Goal: Task Accomplishment & Management: Complete application form

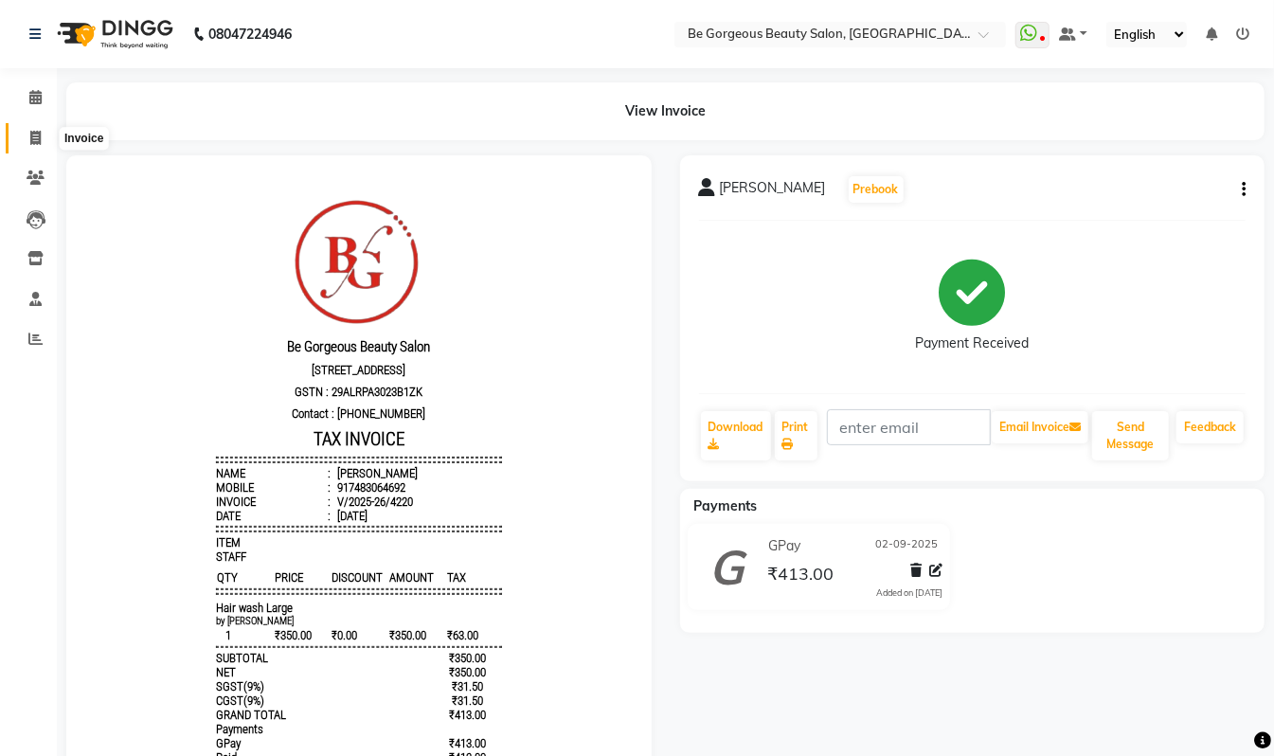
click at [31, 138] on icon at bounding box center [35, 138] width 10 height 14
select select "service"
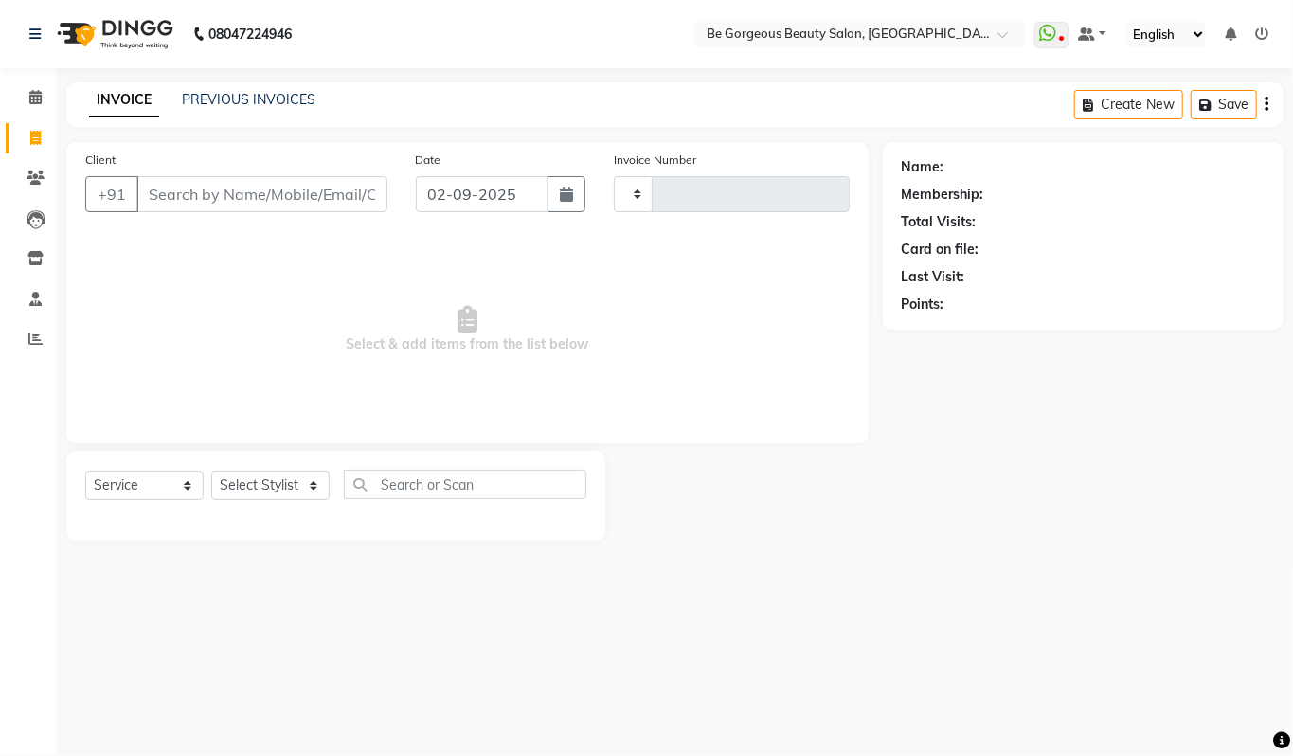
type input "4221"
select select "5405"
click at [258, 477] on select "Select Stylist" at bounding box center [270, 485] width 118 height 29
select select "36200"
click at [211, 471] on select "Select Stylist [PERSON_NAME] lata Manager Munu [PERSON_NAME] [PERSON_NAME] [PER…" at bounding box center [270, 485] width 118 height 29
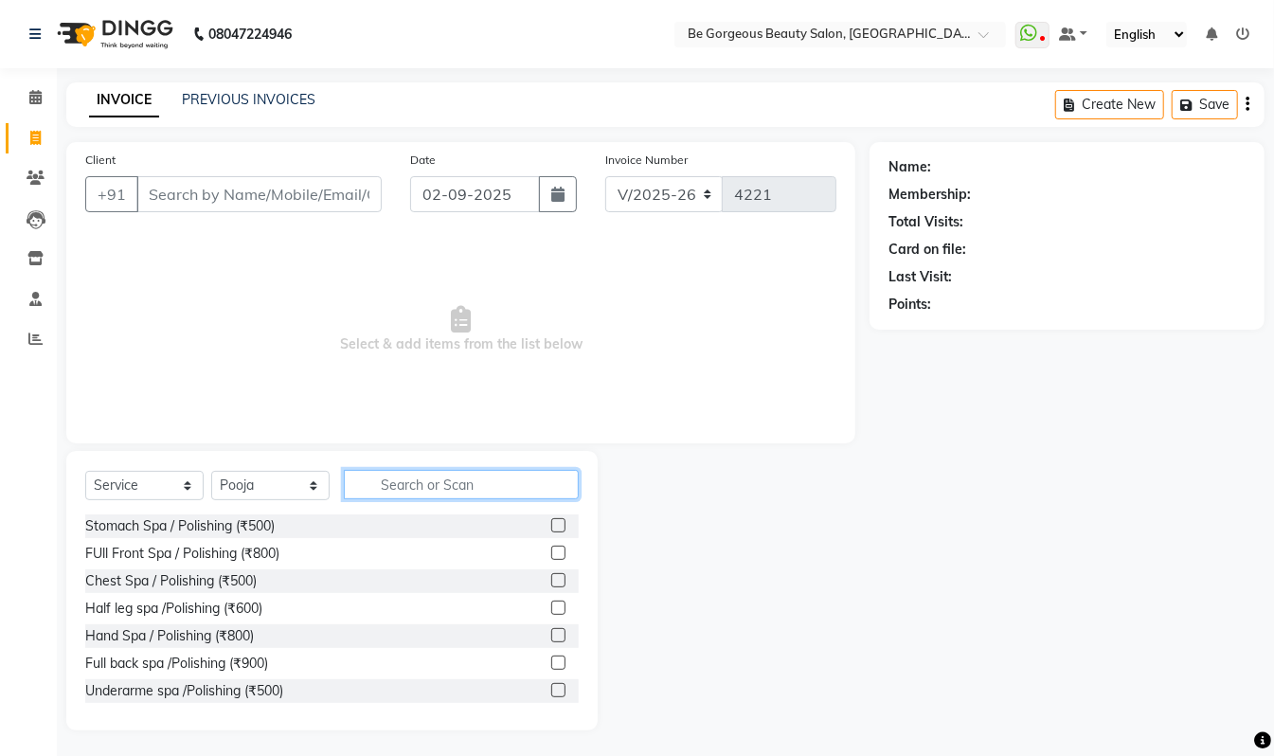
click at [391, 497] on input "text" at bounding box center [461, 484] width 235 height 29
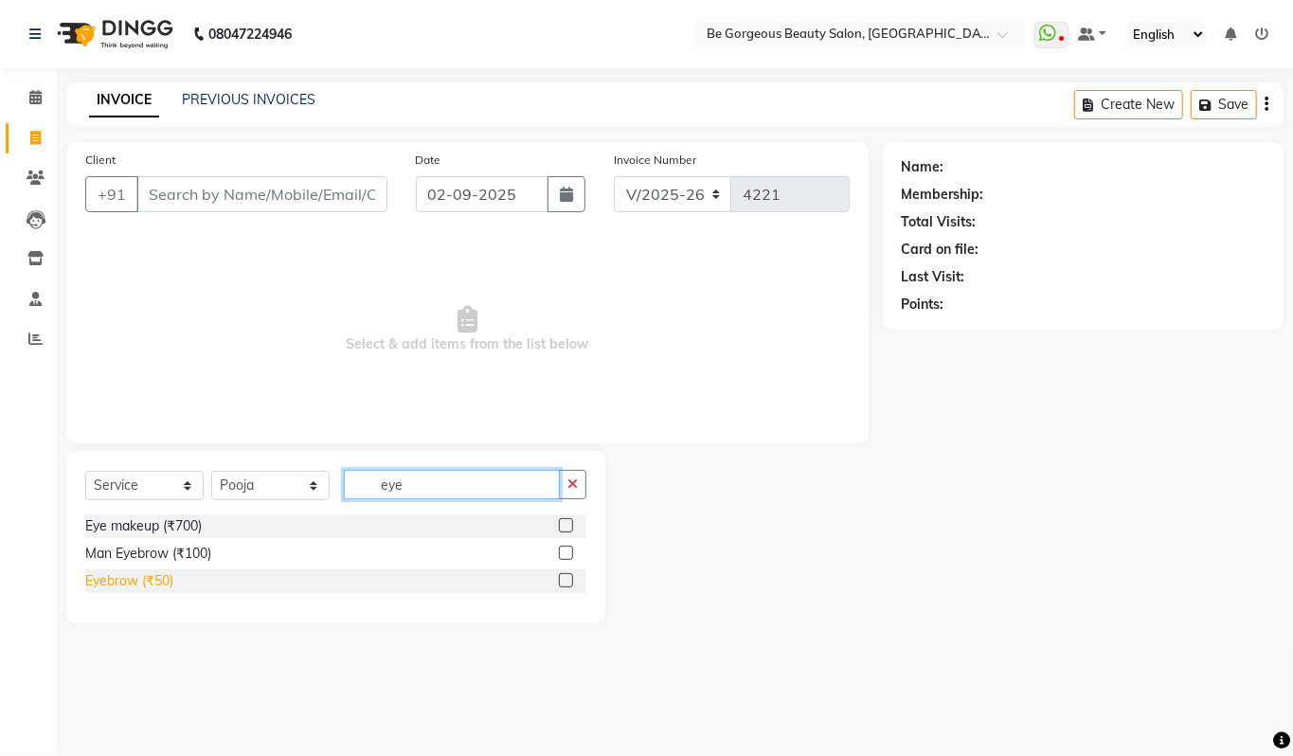
type input "eye"
click at [116, 588] on div "Eyebrow (₹50)" at bounding box center [129, 581] width 88 height 20
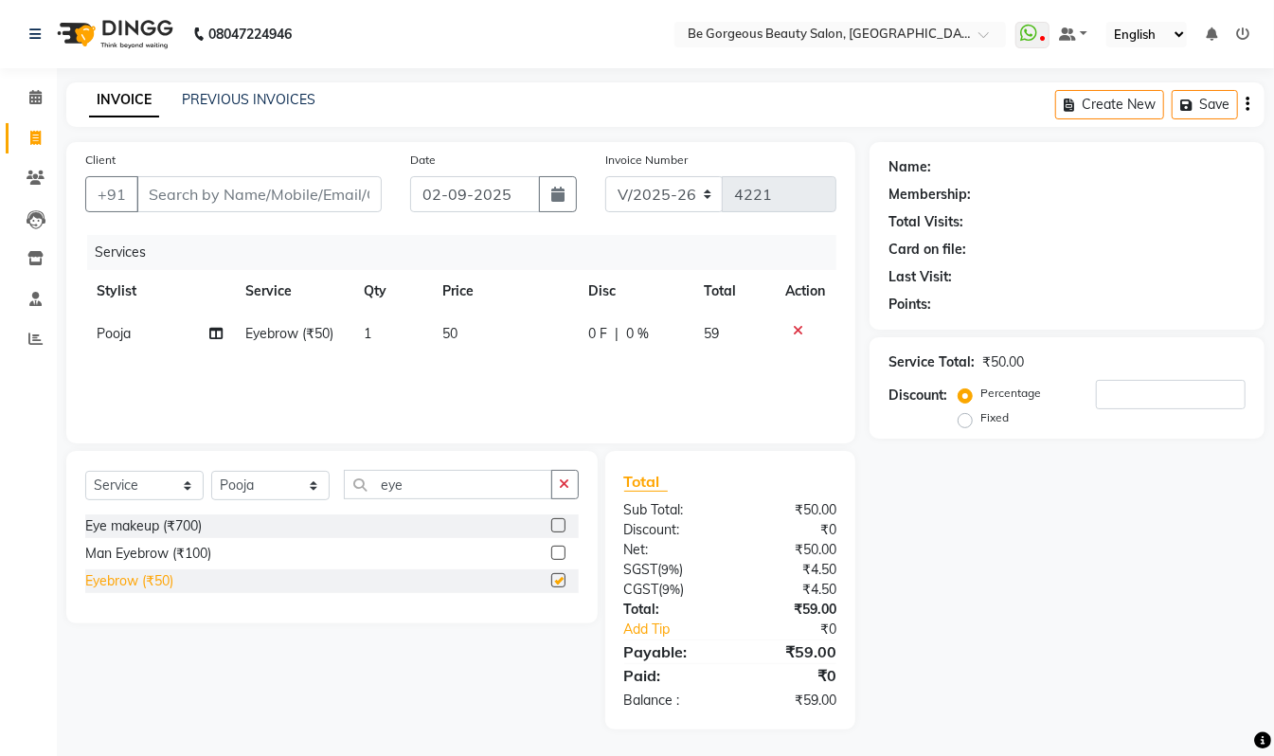
checkbox input "false"
click at [455, 474] on input "eye" at bounding box center [448, 484] width 208 height 29
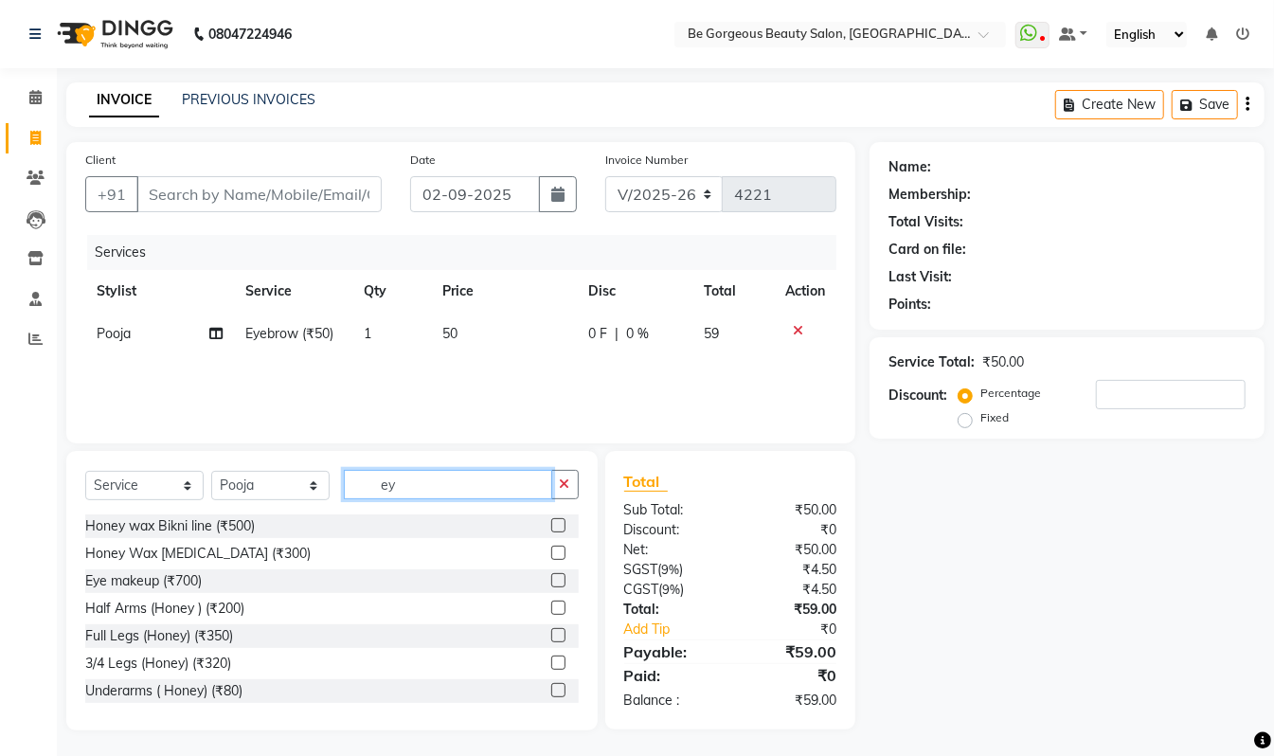
type input "e"
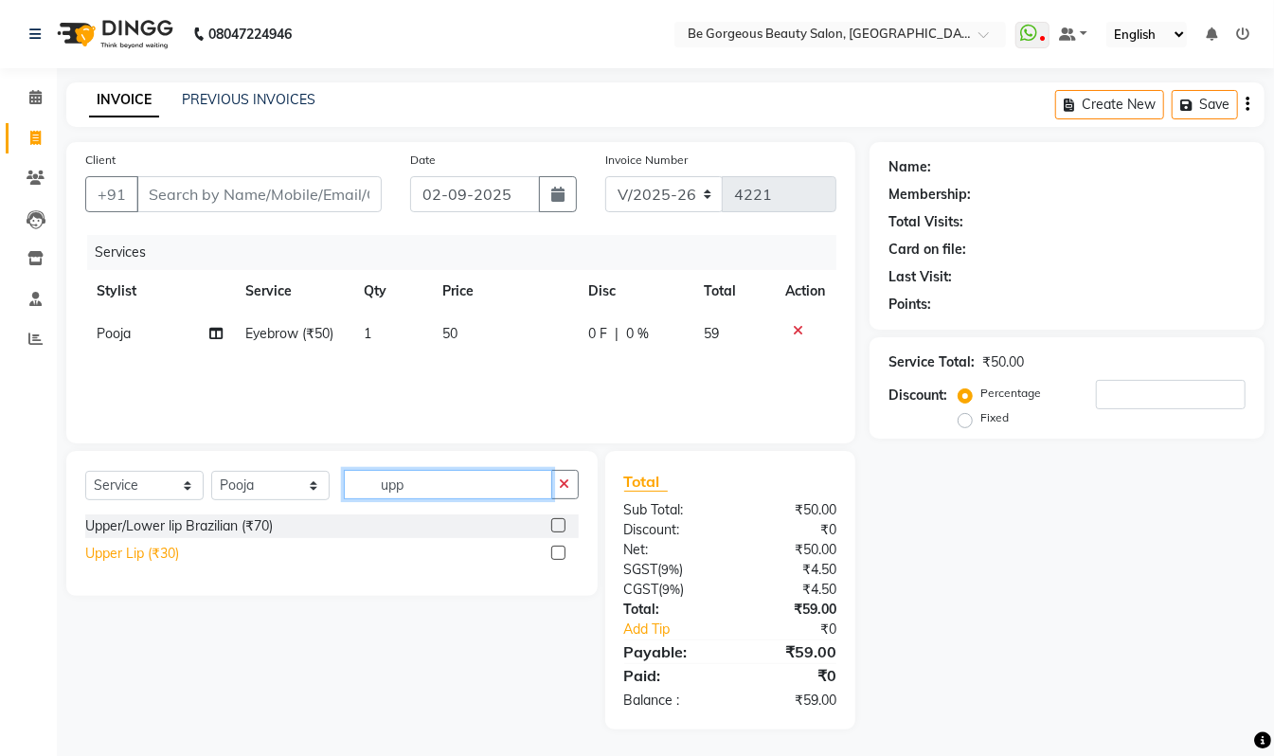
type input "upp"
click at [102, 551] on div "Upper Lip (₹30)" at bounding box center [132, 554] width 94 height 20
checkbox input "false"
click at [415, 496] on input "upp" at bounding box center [448, 484] width 208 height 29
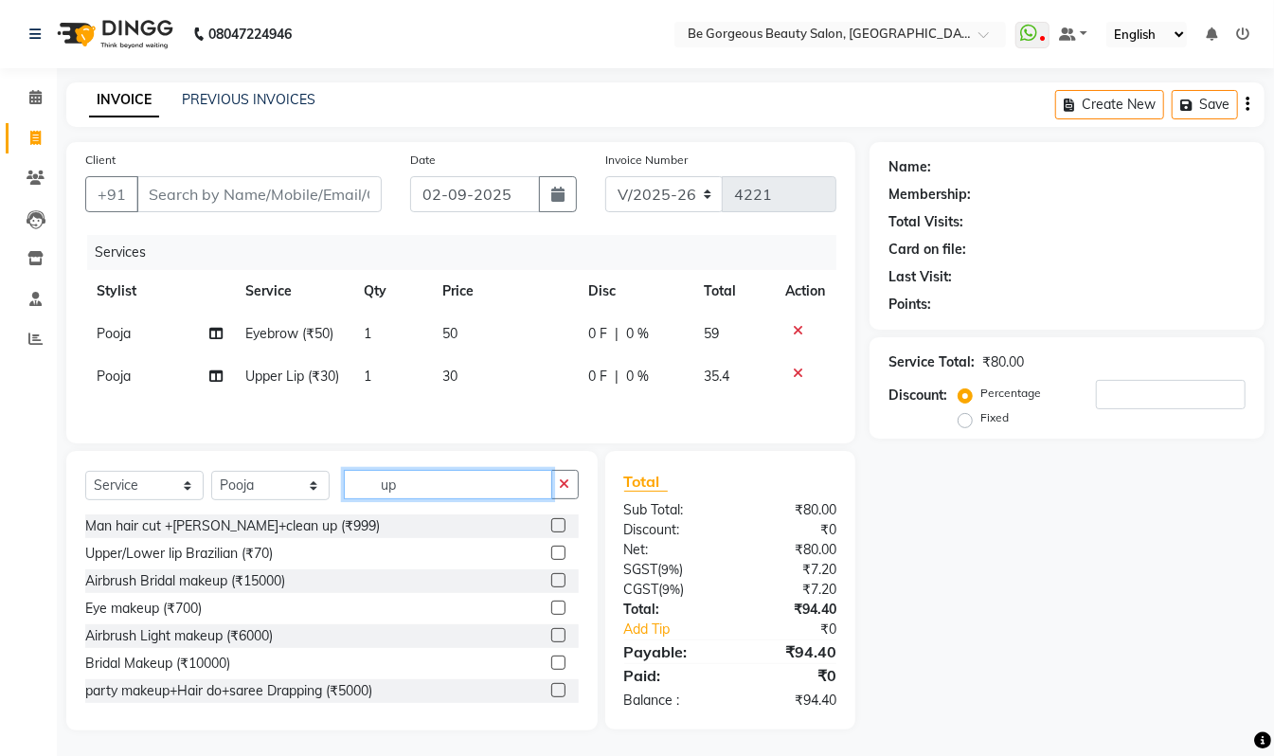
type input "u"
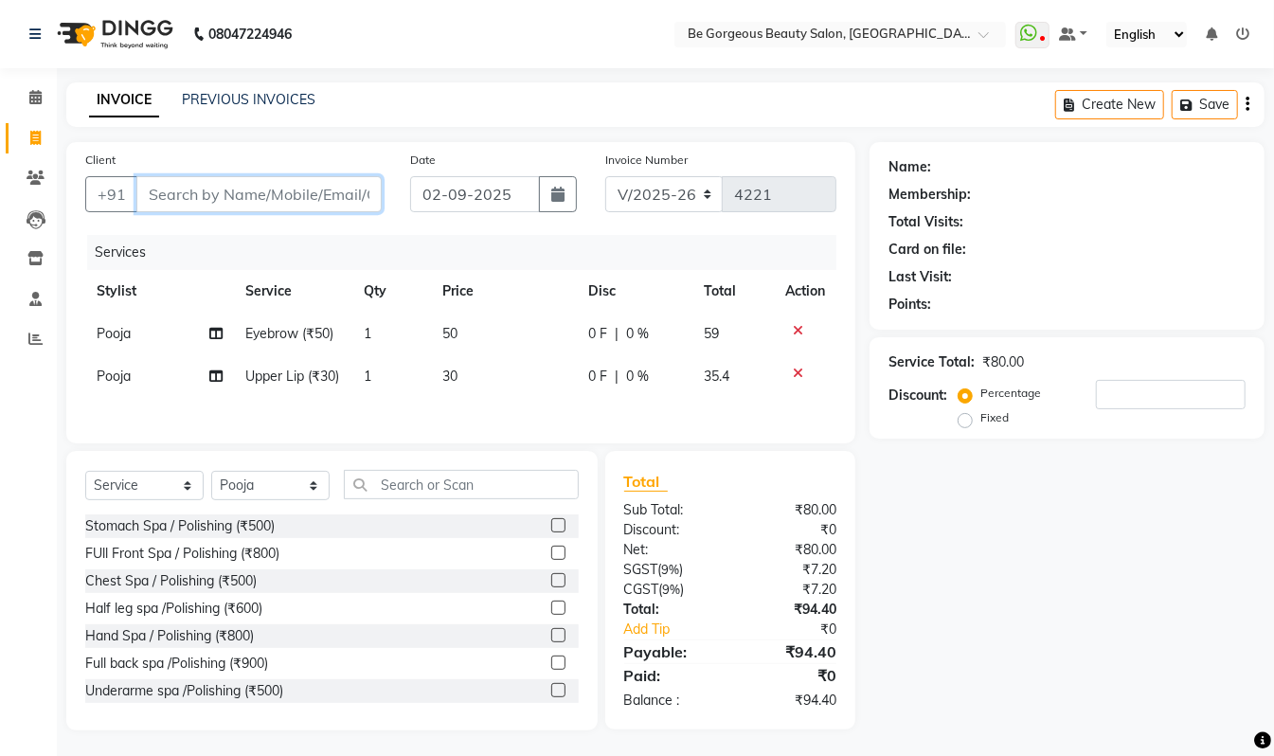
click at [252, 180] on input "Client" at bounding box center [258, 194] width 245 height 36
type input "7"
type input "0"
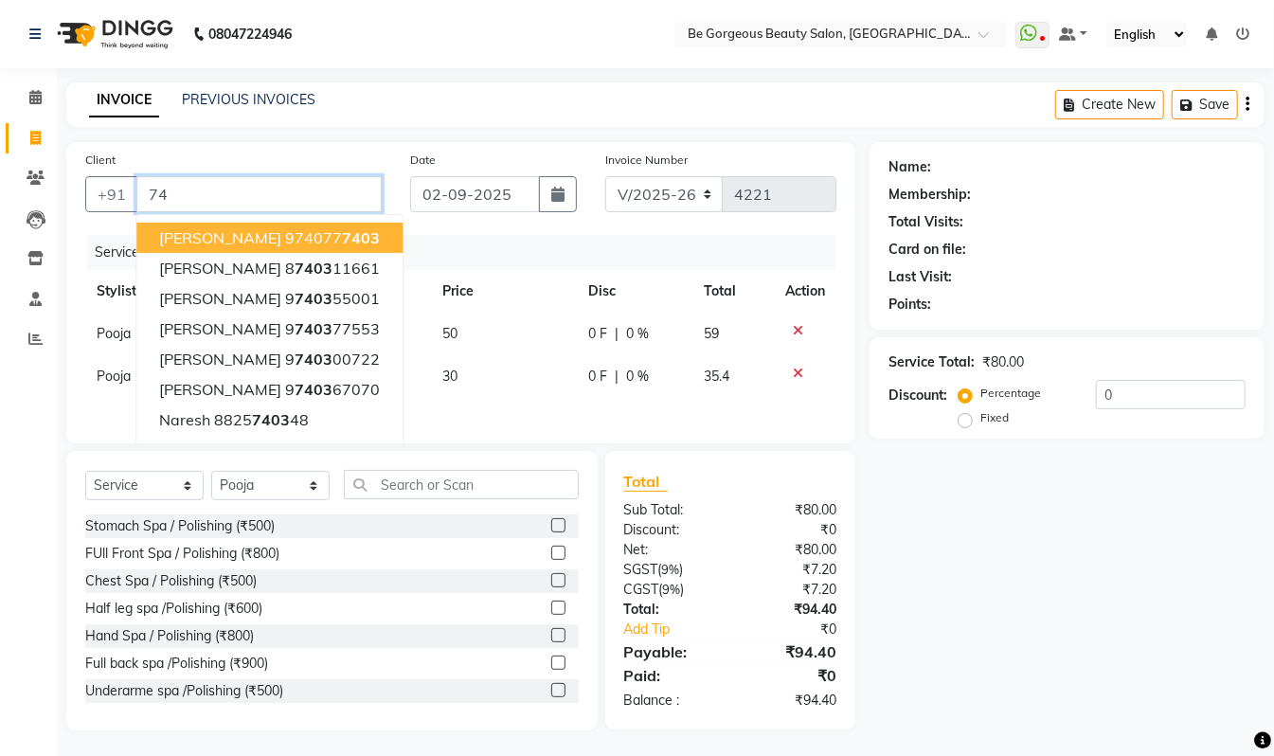
type input "7"
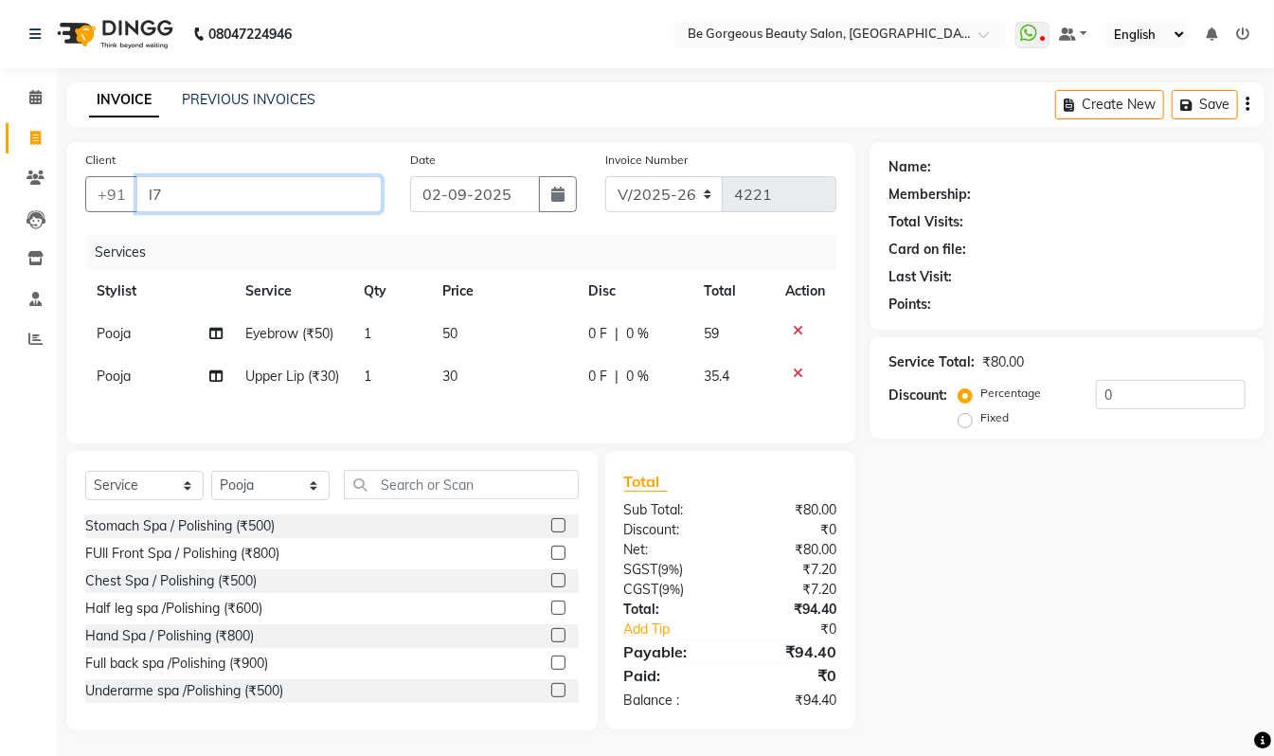
type input "l"
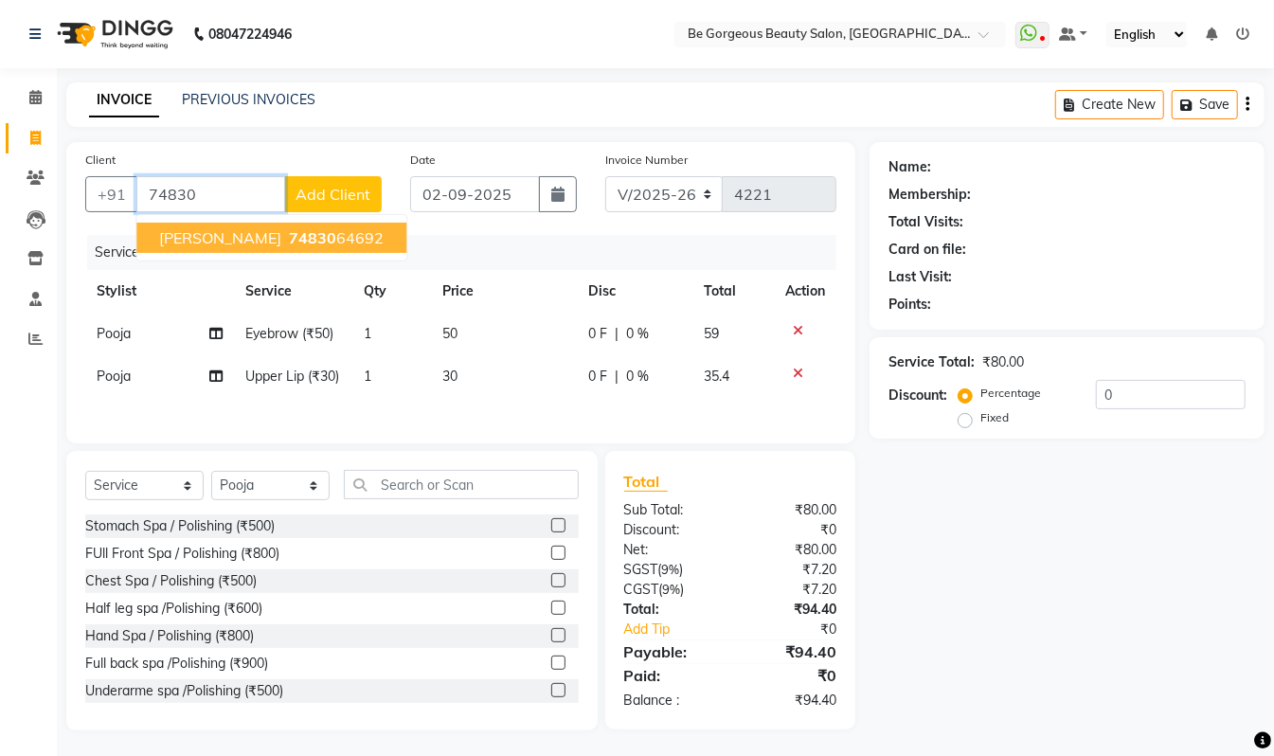
drag, startPoint x: 186, startPoint y: 223, endPoint x: 189, endPoint y: 233, distance: 10.2
click at [187, 228] on button "Lata Agarwal 74830 64692" at bounding box center [271, 238] width 270 height 30
type input "7483064692"
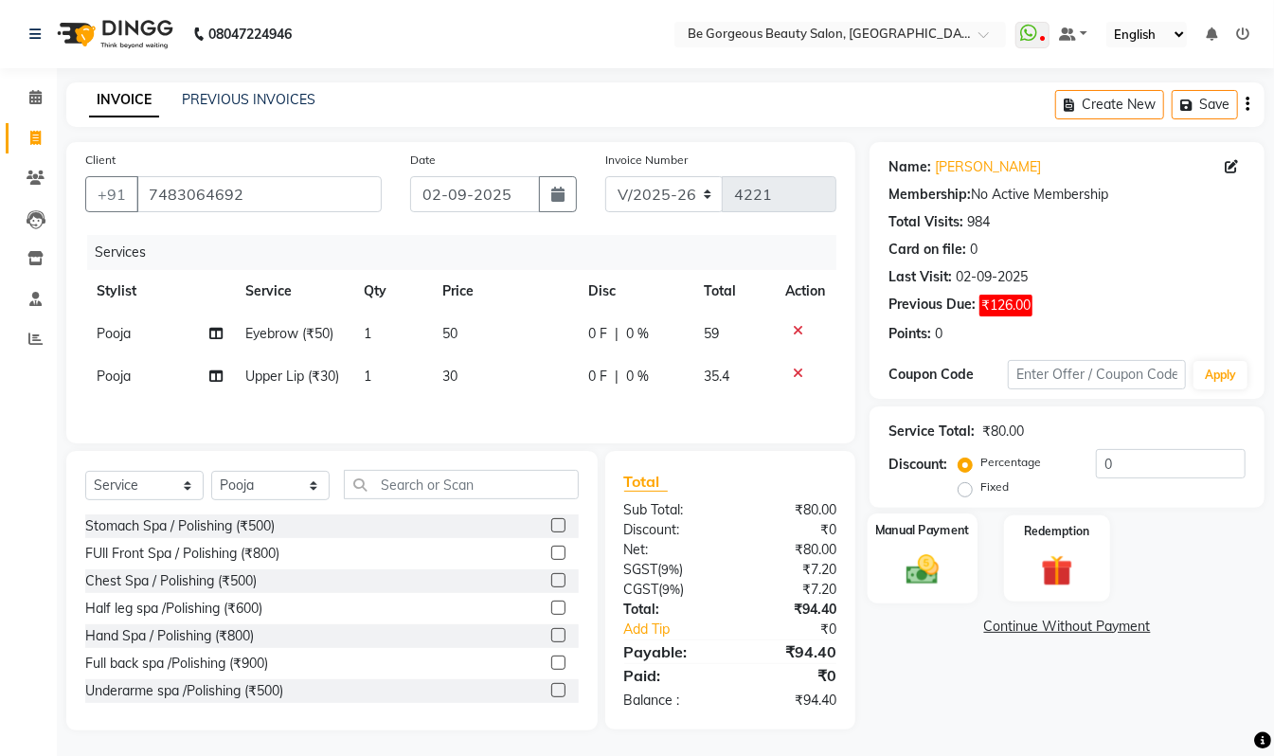
click at [915, 566] on img at bounding box center [922, 569] width 53 height 38
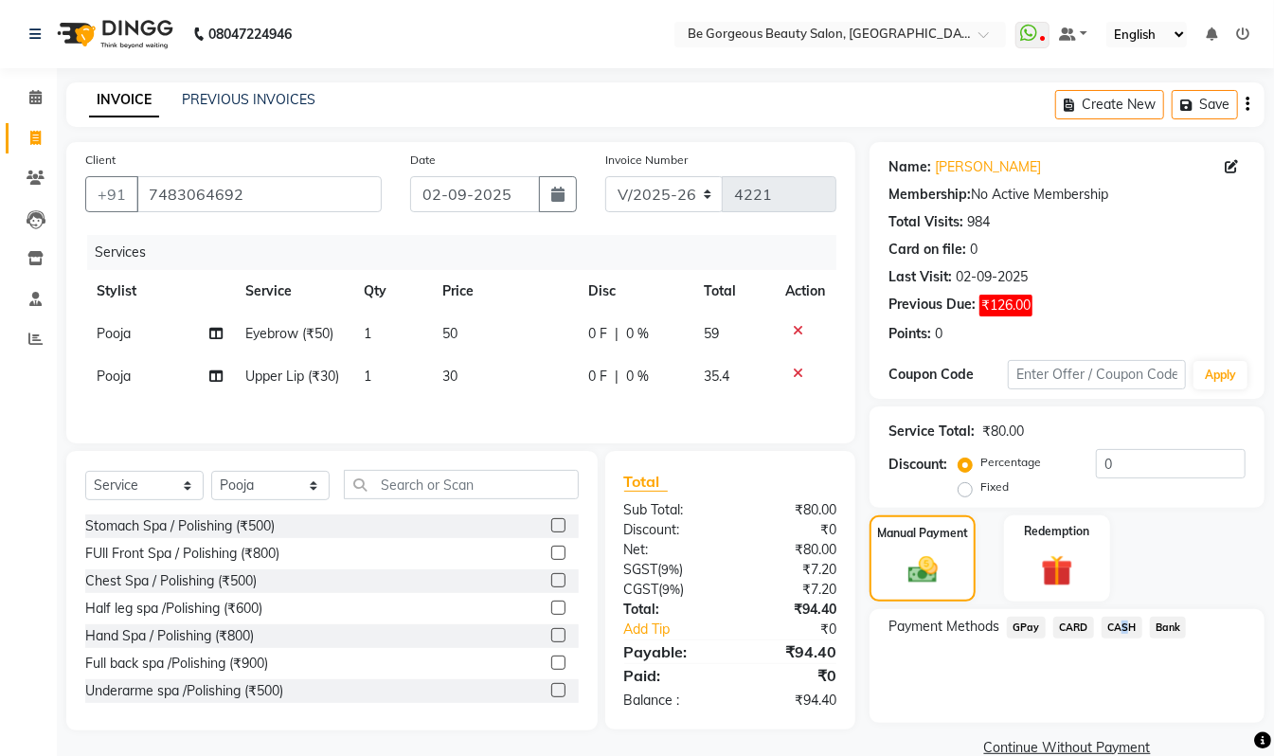
click at [1115, 622] on span "CASH" at bounding box center [1121, 627] width 41 height 22
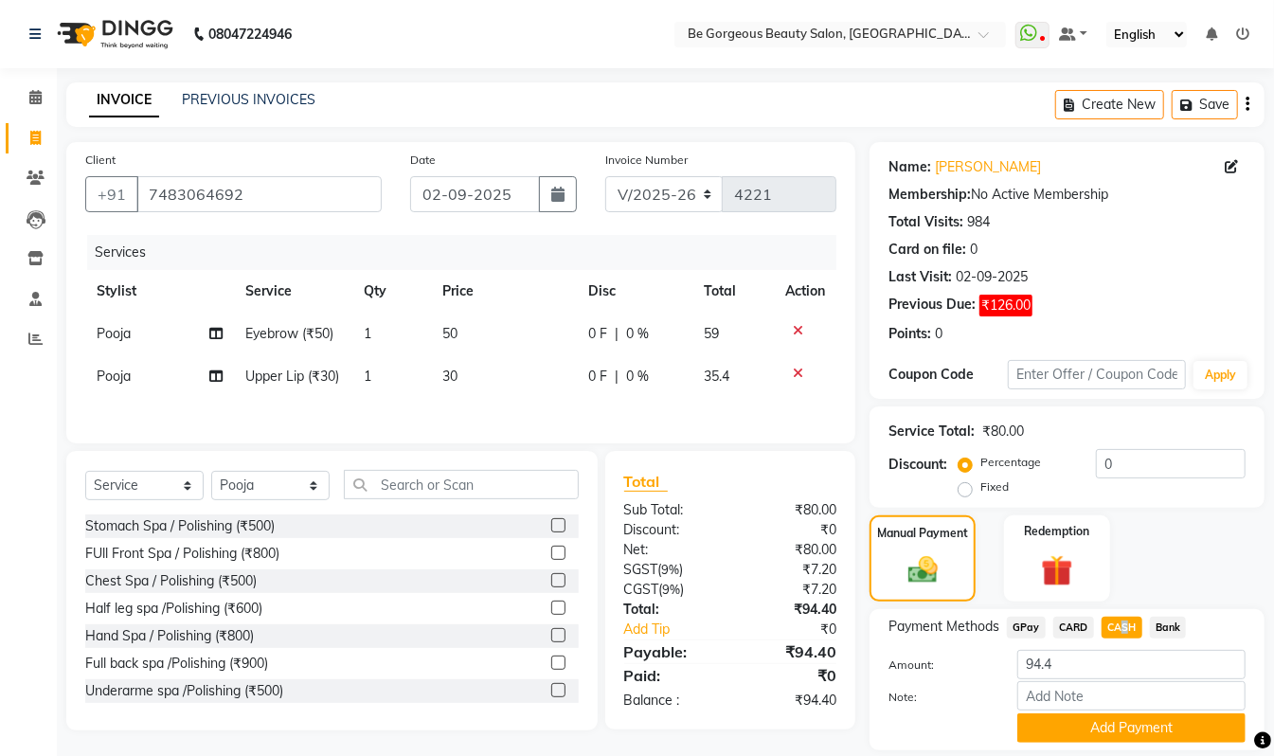
scroll to position [62, 0]
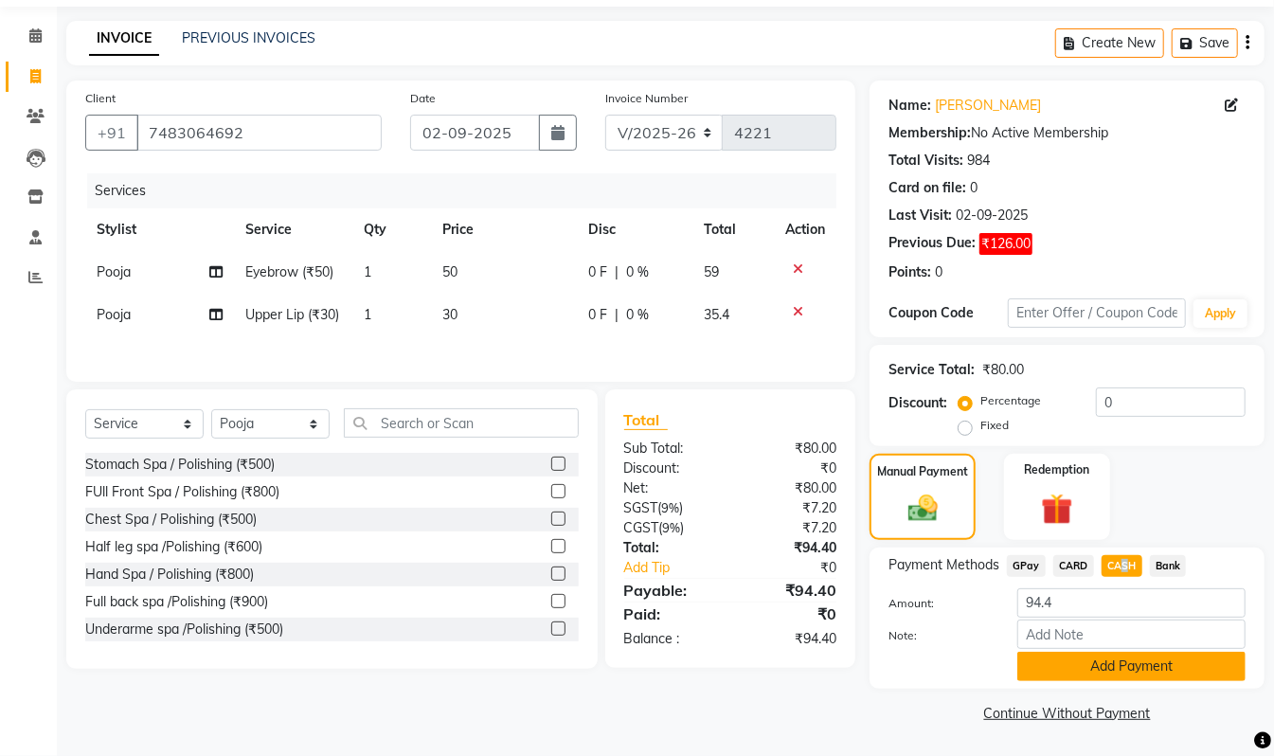
click at [1119, 672] on button "Add Payment" at bounding box center [1131, 665] width 228 height 29
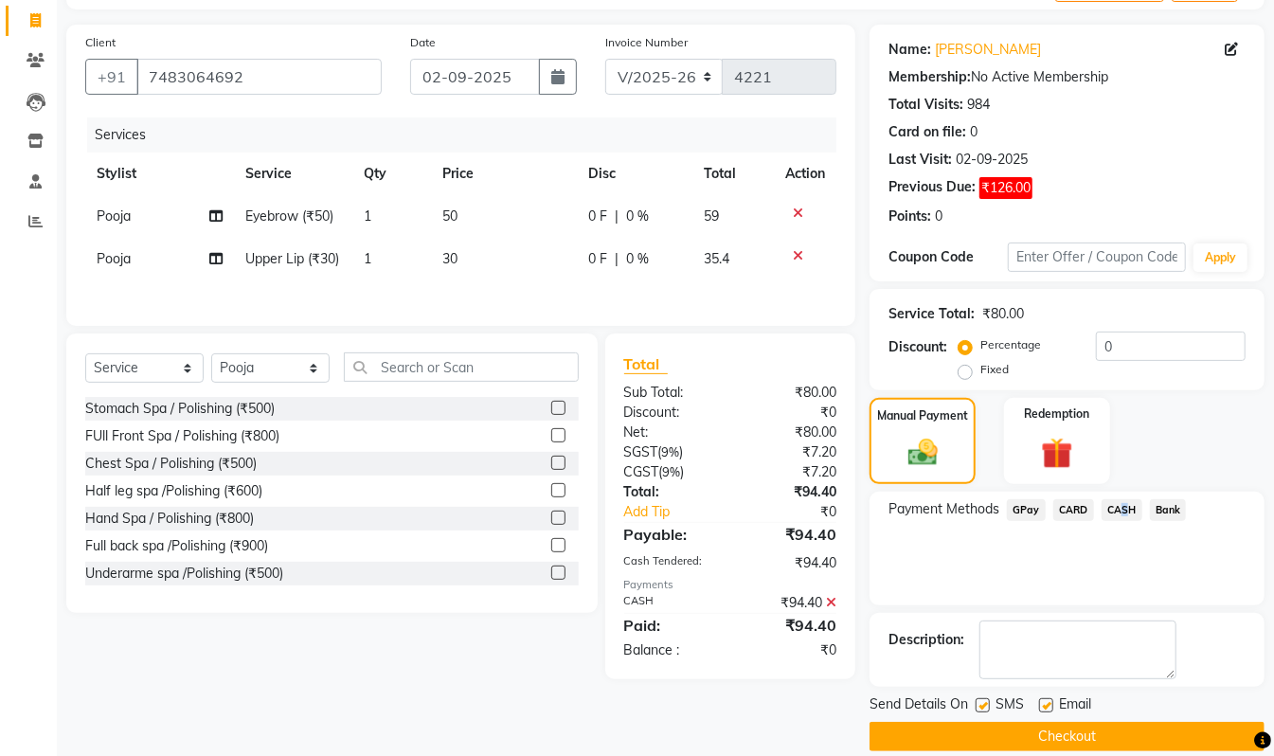
scroll to position [142, 0]
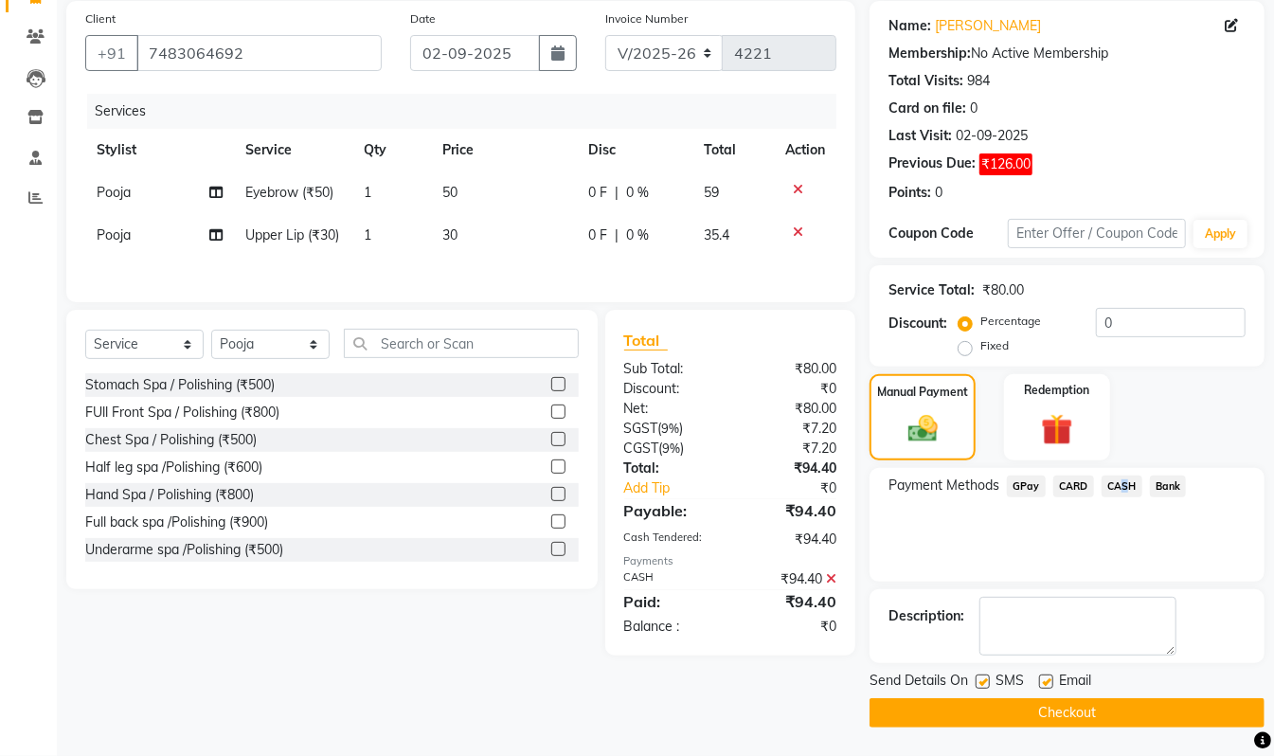
click at [1083, 705] on button "Checkout" at bounding box center [1066, 712] width 395 height 29
